Goal: Task Accomplishment & Management: Complete application form

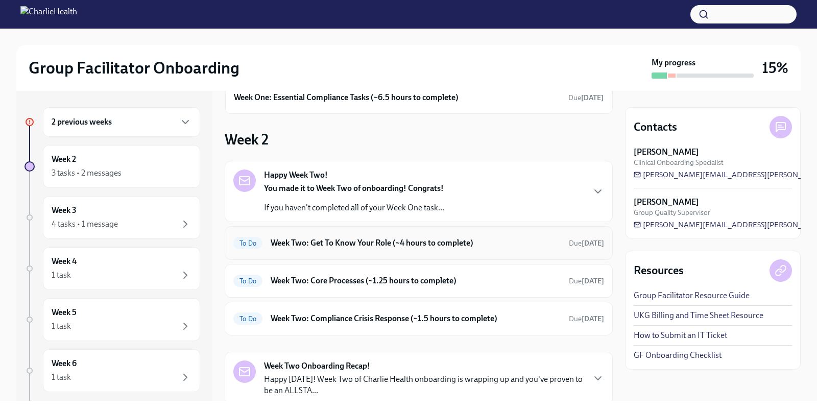
scroll to position [63, 0]
click at [389, 314] on h6 "Week Two: Compliance Crisis Response (~1.5 hours to complete)" at bounding box center [416, 317] width 290 height 11
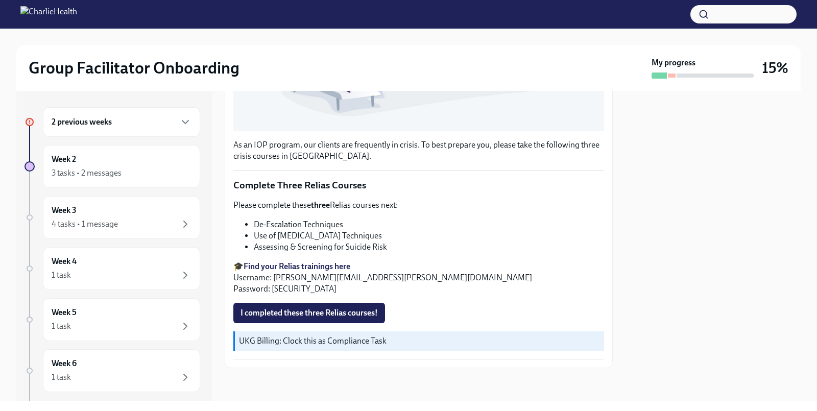
scroll to position [335, 0]
click at [261, 266] on strong "Find your Relias trainings here" at bounding box center [297, 266] width 107 height 10
click at [290, 311] on span "I completed these three Relias courses!" at bounding box center [308, 313] width 137 height 10
click at [322, 266] on strong "Find your Relias trainings here" at bounding box center [297, 266] width 107 height 10
click at [104, 172] on div "3 tasks • 2 messages" at bounding box center [87, 172] width 70 height 11
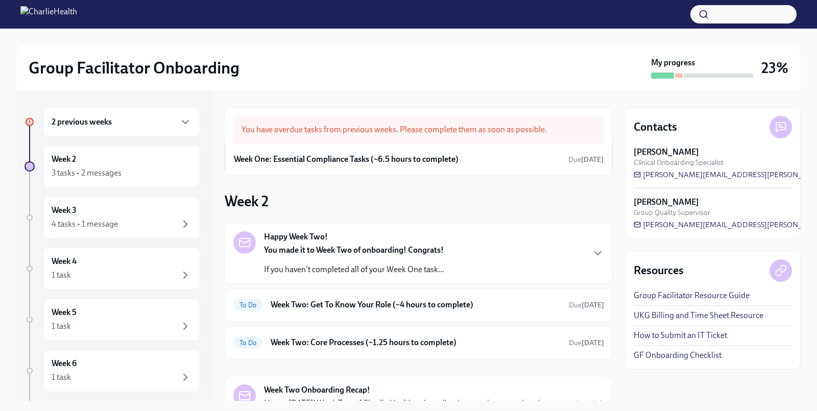
click at [117, 131] on div "2 previous weeks" at bounding box center [121, 122] width 157 height 30
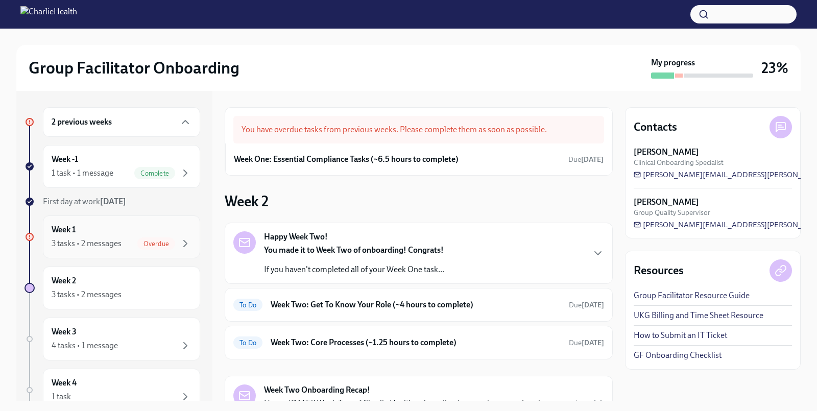
click at [136, 232] on div "Week 1 3 tasks • 2 messages Overdue" at bounding box center [122, 237] width 140 height 26
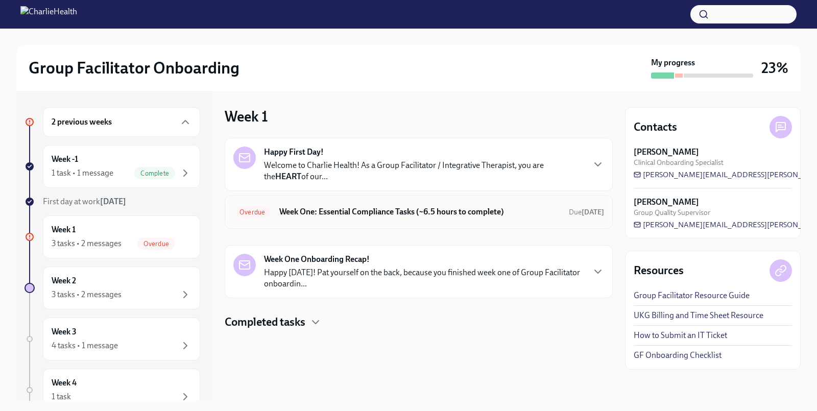
click at [303, 214] on h6 "Week One: Essential Compliance Tasks (~6.5 hours to complete)" at bounding box center [419, 211] width 281 height 11
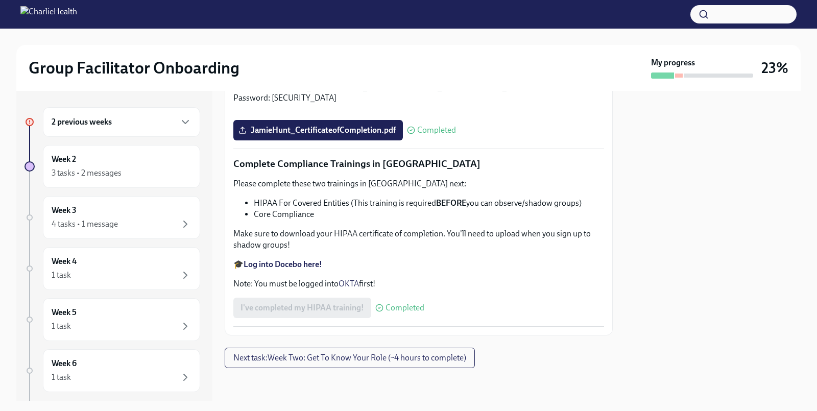
scroll to position [2421, 0]
click at [109, 162] on div "Week 2 3 tasks • 2 messages" at bounding box center [122, 167] width 140 height 26
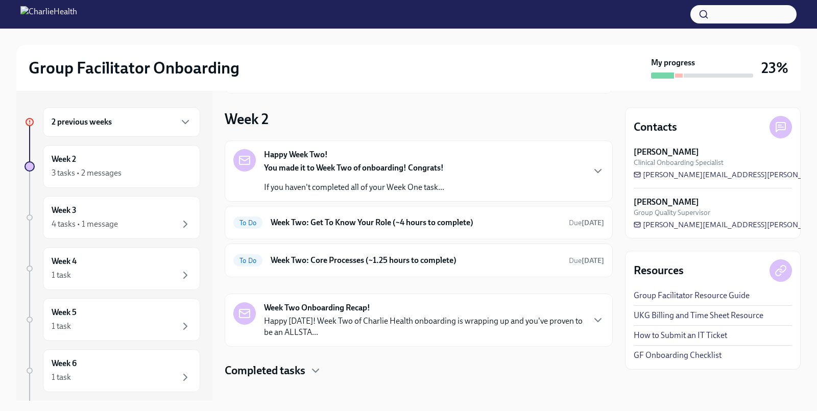
scroll to position [89, 0]
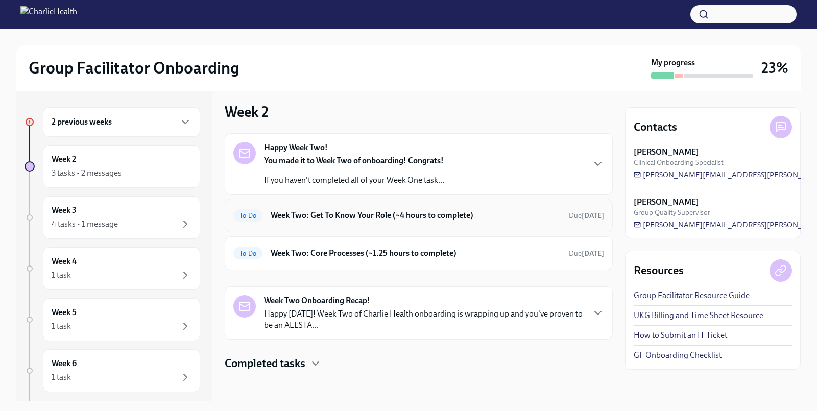
click at [417, 214] on h6 "Week Two: Get To Know Your Role (~4 hours to complete)" at bounding box center [416, 215] width 290 height 11
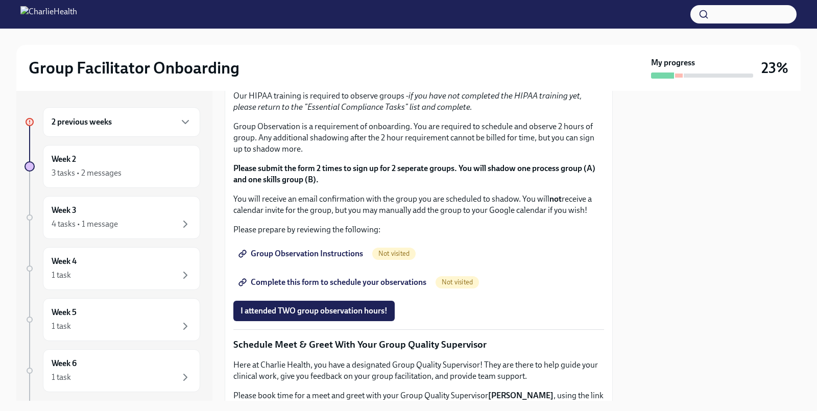
scroll to position [516, 0]
click at [309, 46] on span "I completed these three Docebo courses!" at bounding box center [311, 41] width 143 height 10
